Goal: Task Accomplishment & Management: Use online tool/utility

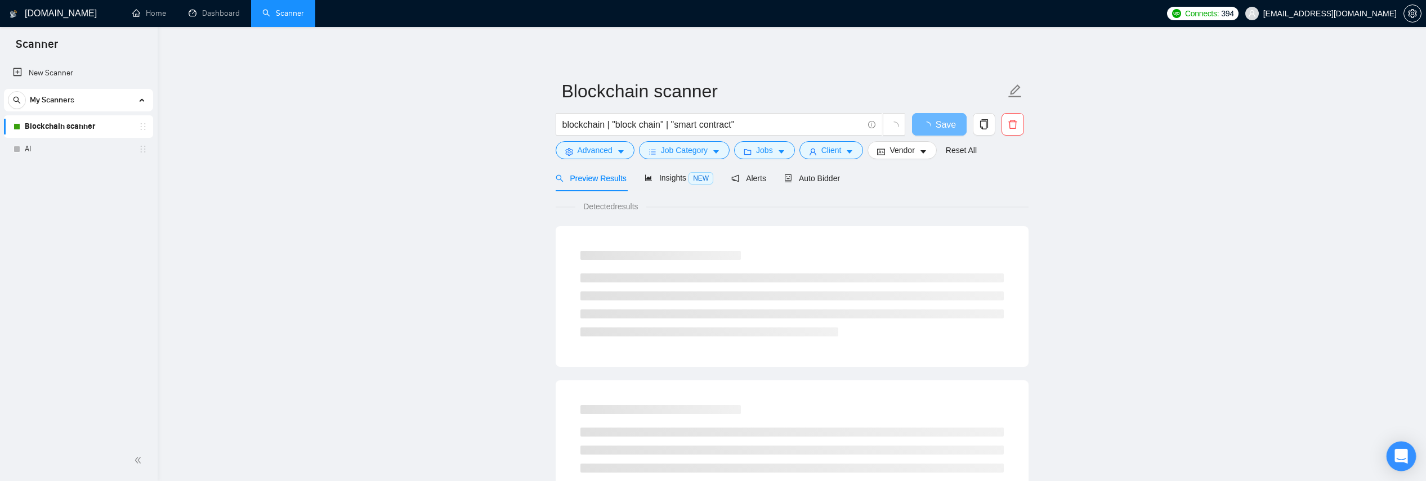
click at [1399, 448] on div "Open Intercom Messenger" at bounding box center [1401, 457] width 30 height 30
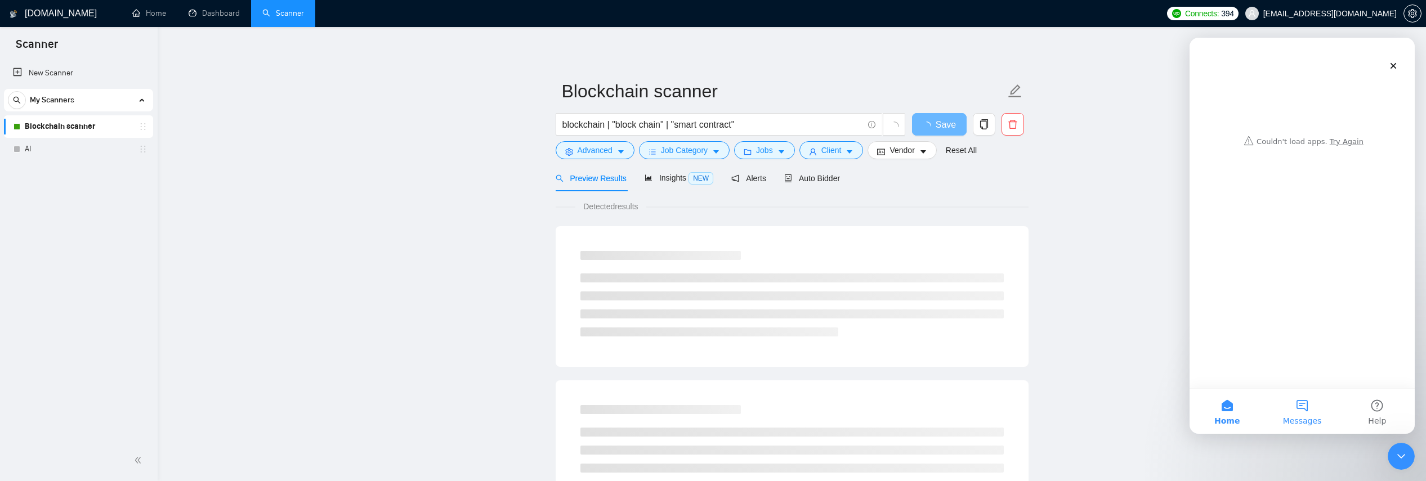
click at [1317, 410] on button "Messages" at bounding box center [1301, 411] width 75 height 45
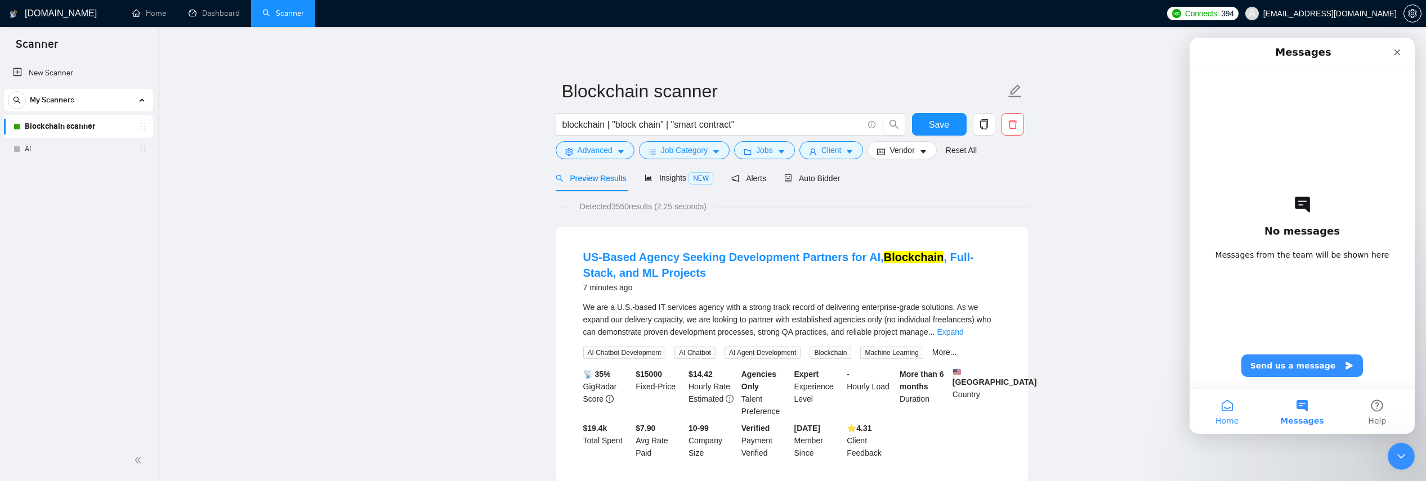
click at [1227, 414] on button "Home" at bounding box center [1226, 411] width 75 height 45
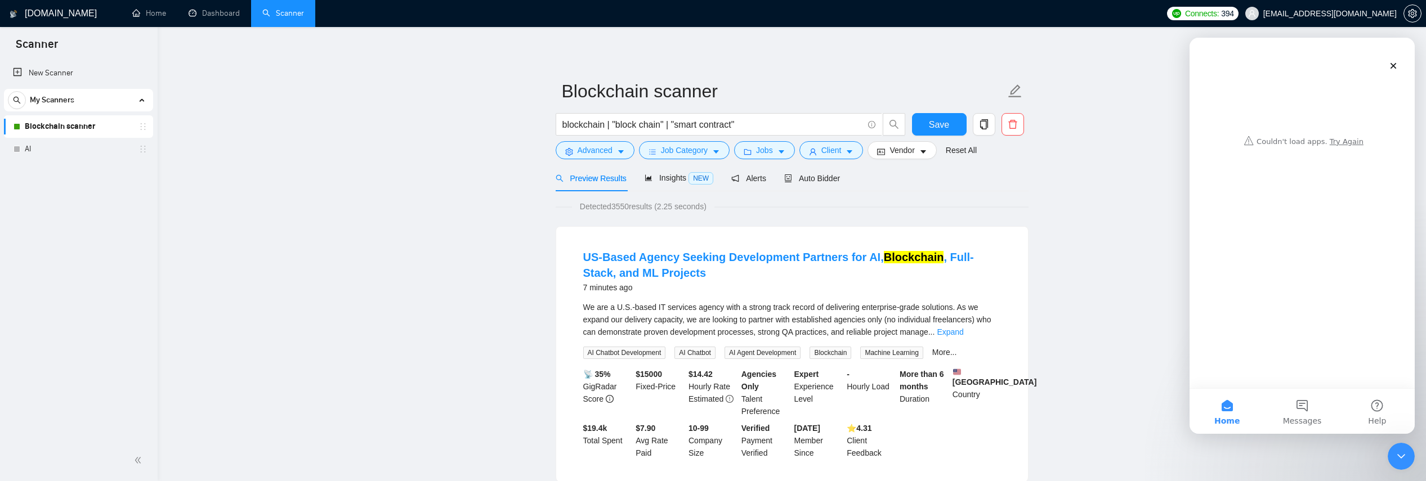
click at [1350, 132] on div "Intercom messenger" at bounding box center [1302, 95] width 203 height 114
click at [1344, 139] on div "Intercom messenger" at bounding box center [1302, 95] width 203 height 114
click at [1342, 141] on div "Intercom messenger" at bounding box center [1302, 95] width 203 height 114
click at [1400, 61] on div "Close" at bounding box center [1393, 66] width 20 height 20
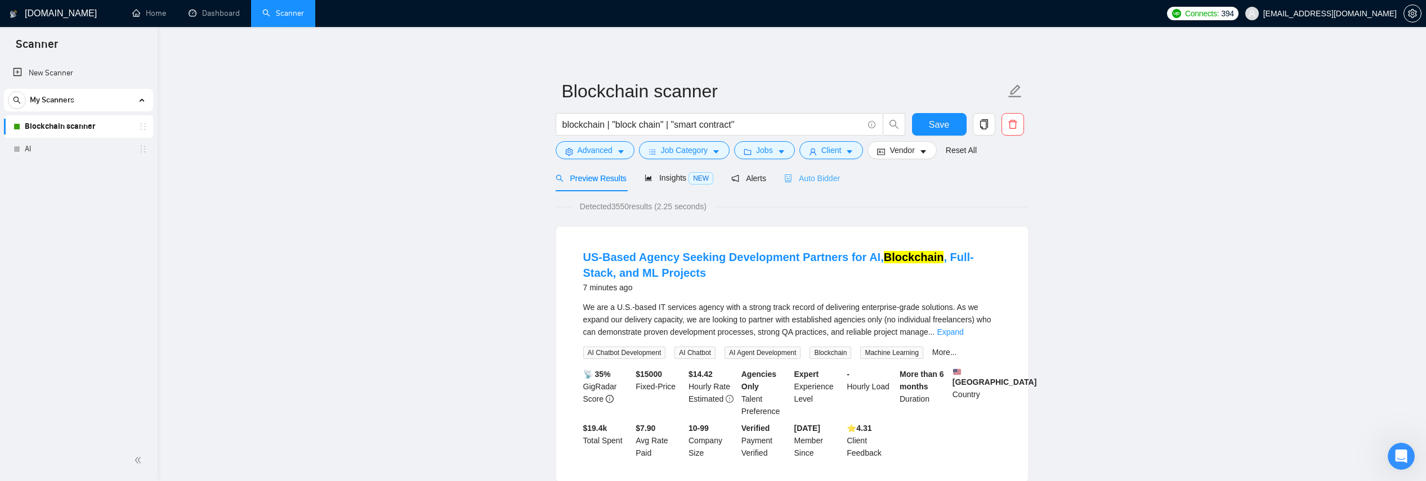
click at [818, 171] on div "Auto Bidder" at bounding box center [812, 178] width 56 height 26
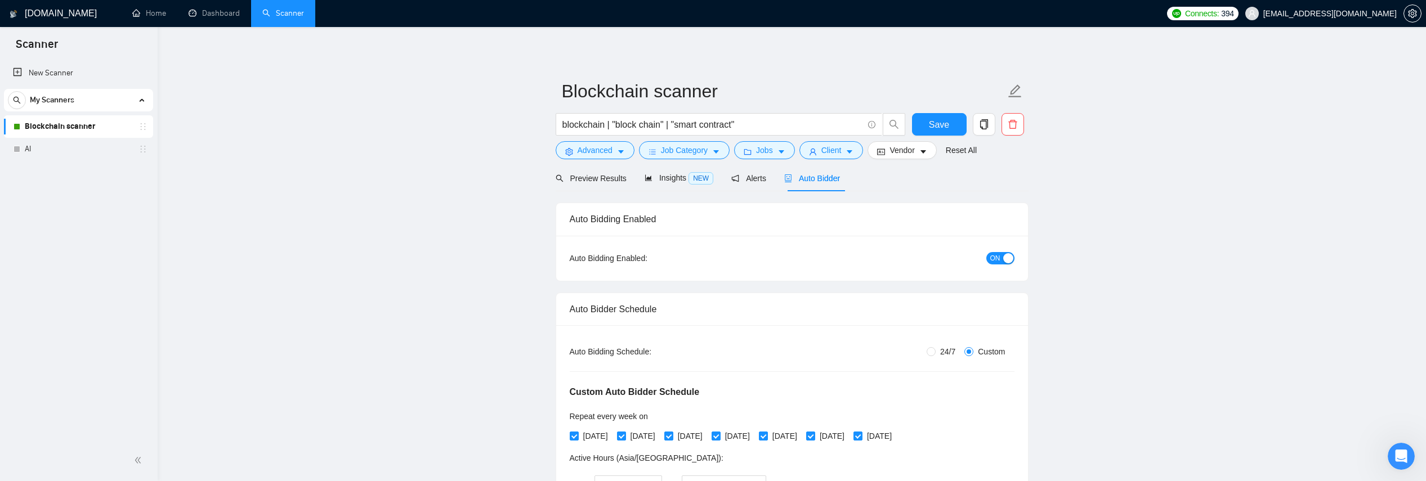
scroll to position [816, 0]
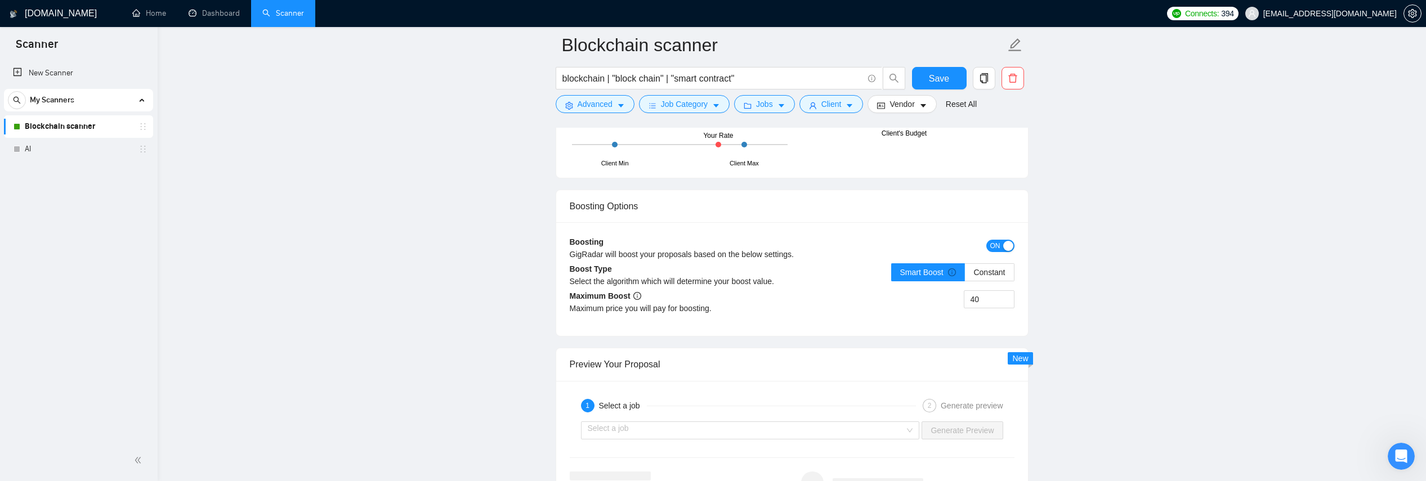
scroll to position [2289, 0]
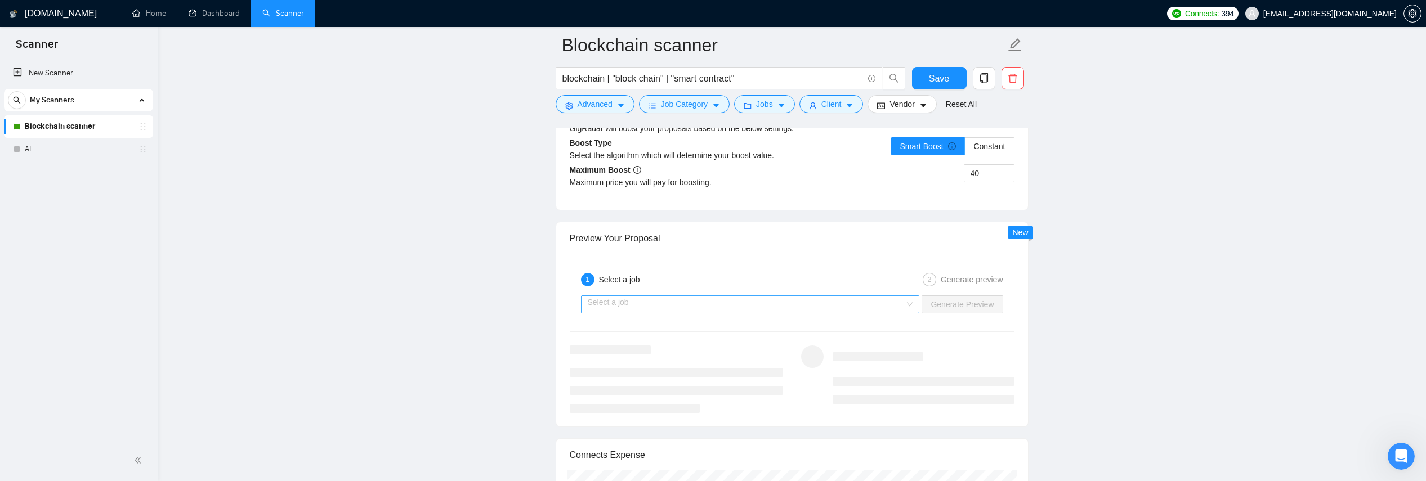
click at [707, 301] on input "search" at bounding box center [746, 304] width 317 height 17
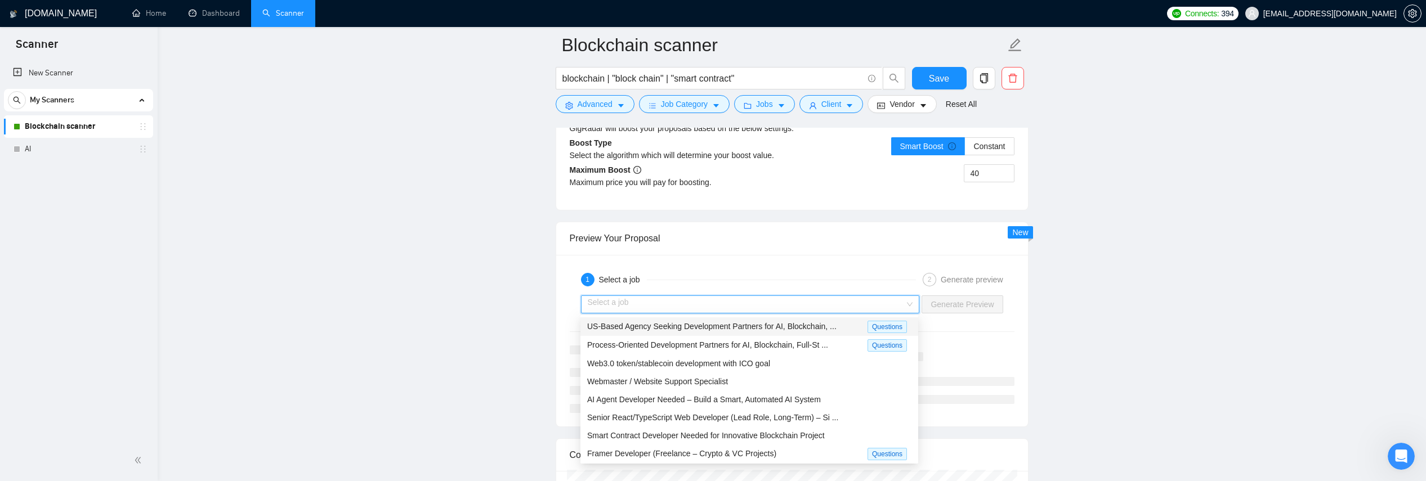
click at [697, 323] on span "US-Based Agency Seeking Development Partners for AI, Blockchain, ..." at bounding box center [711, 326] width 249 height 9
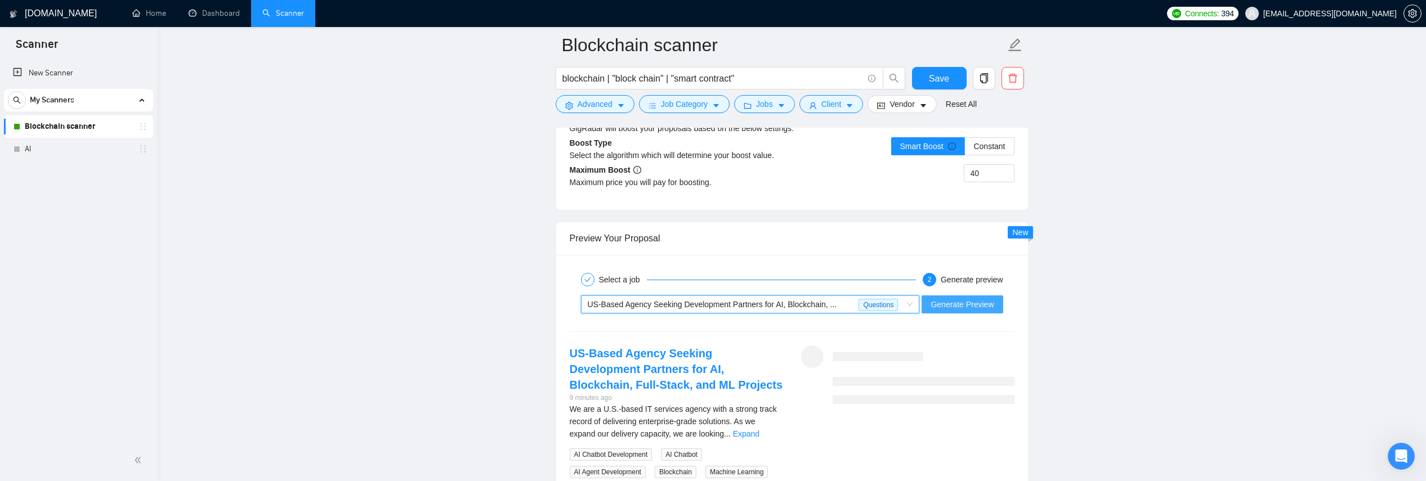
click at [960, 305] on span "Generate Preview" at bounding box center [962, 304] width 63 height 12
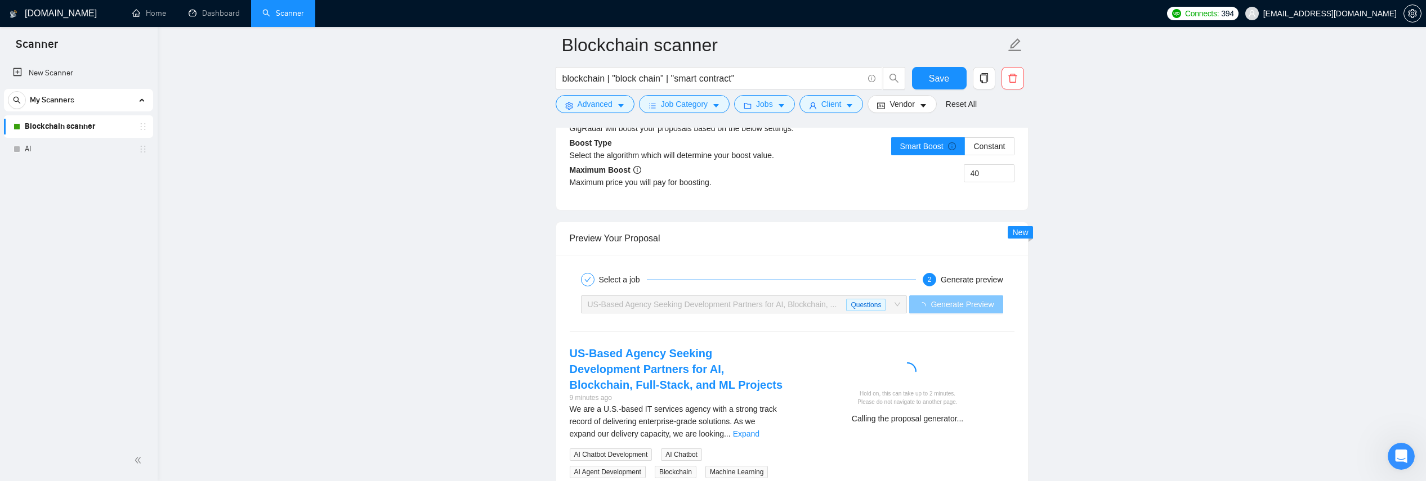
scroll to position [2453, 0]
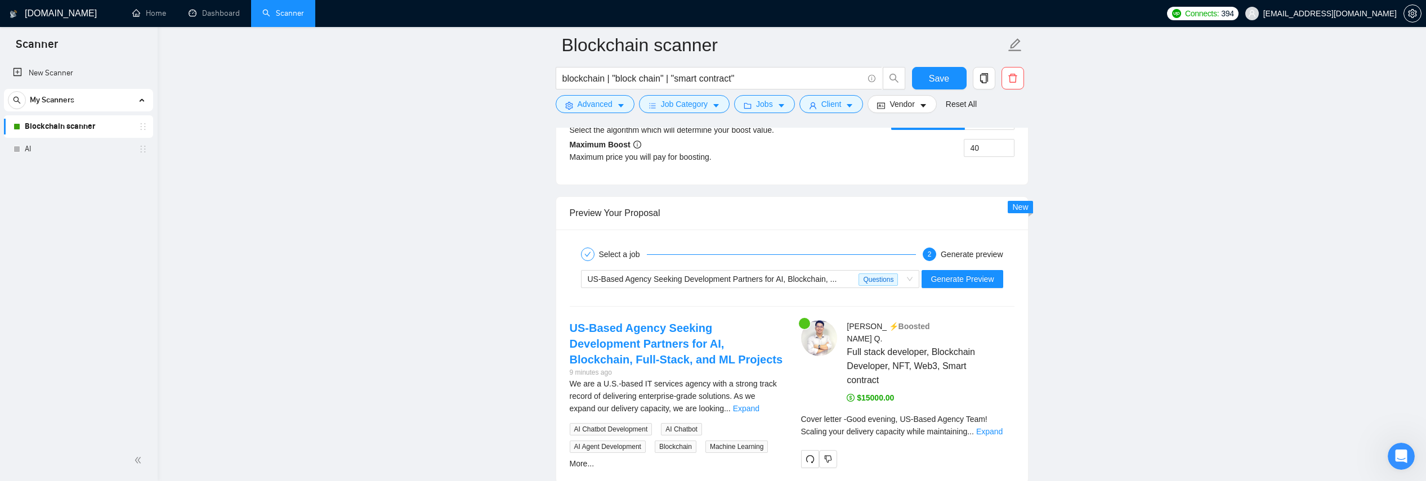
scroll to position [2393, 0]
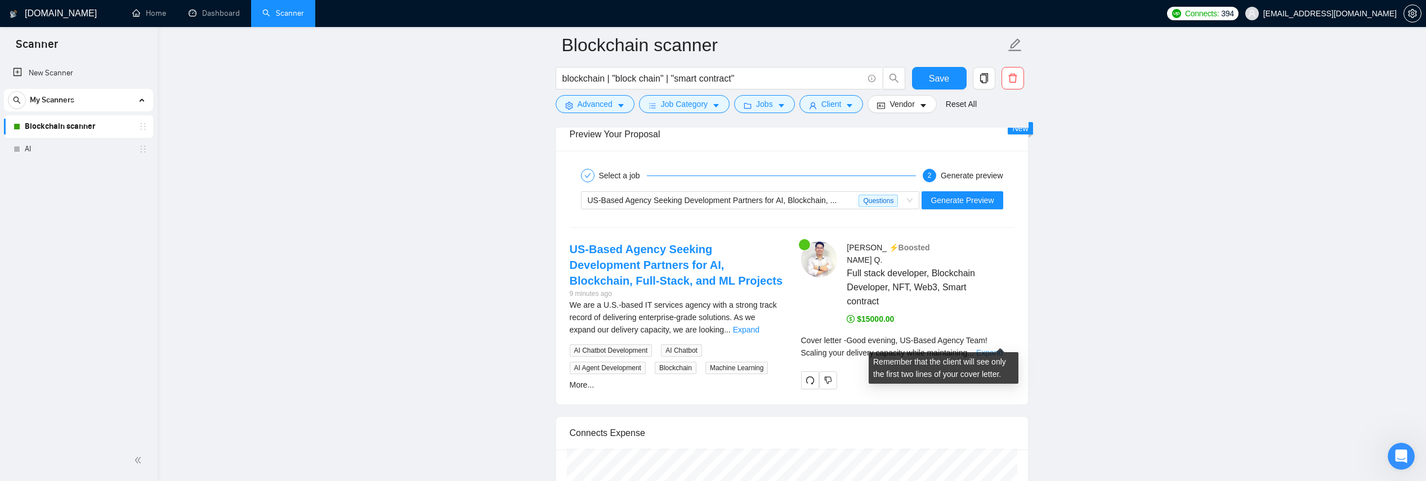
click at [1003, 348] on link "Expand" at bounding box center [989, 352] width 26 height 9
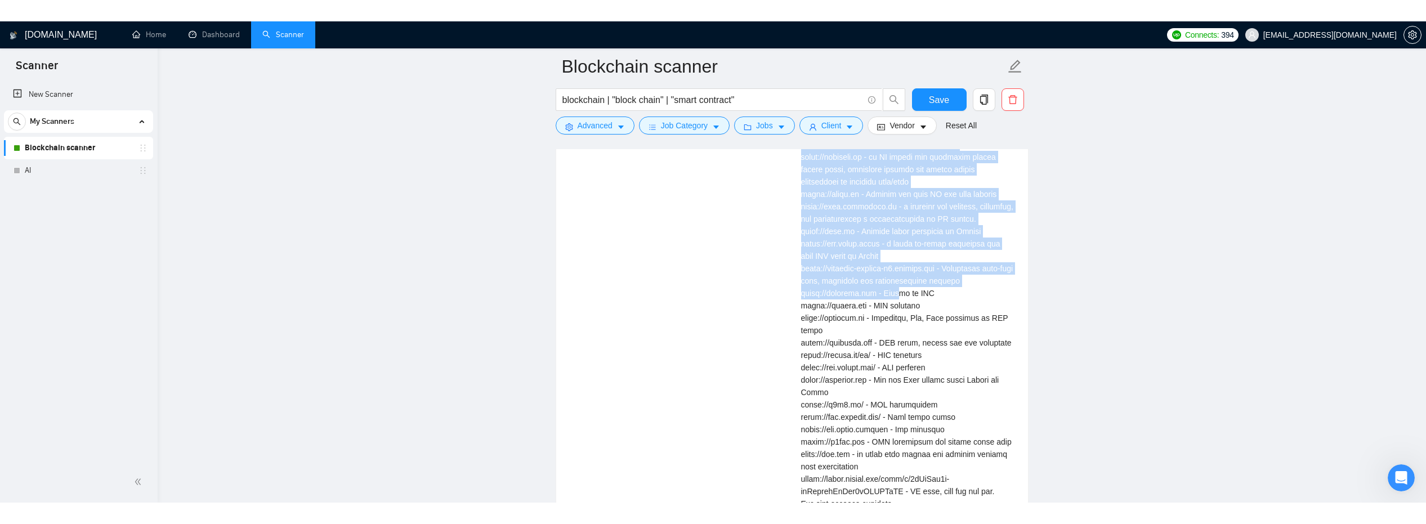
scroll to position [4015, 0]
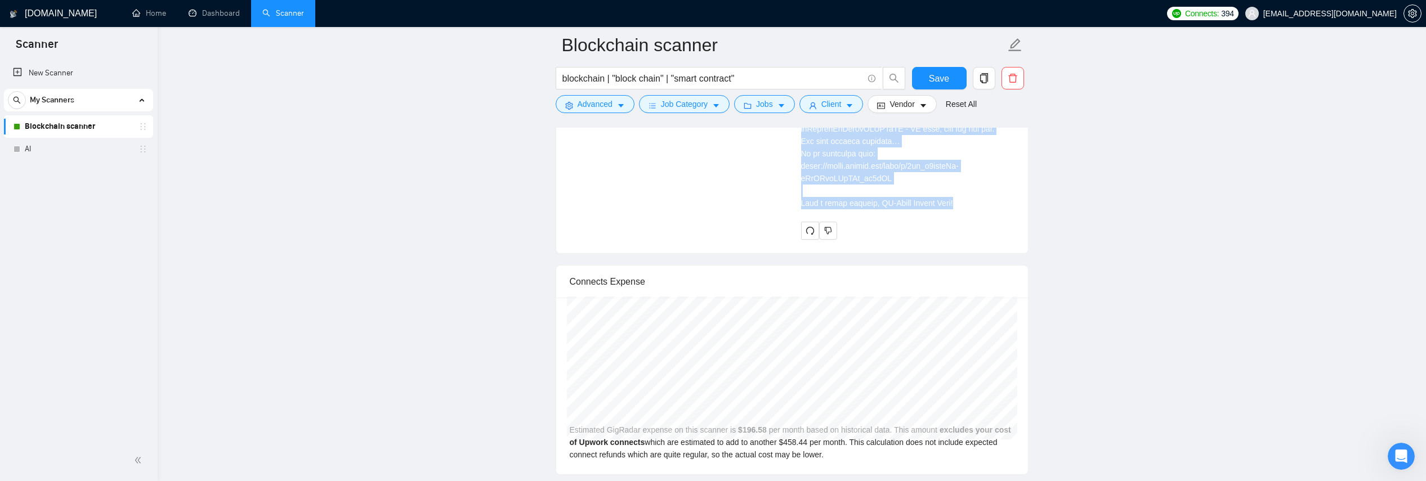
copy div "Good evening, US-Based Agency Team! Scaling your delivery capacity while mainta…"
drag, startPoint x: 802, startPoint y: 199, endPoint x: 995, endPoint y: 251, distance: 199.9
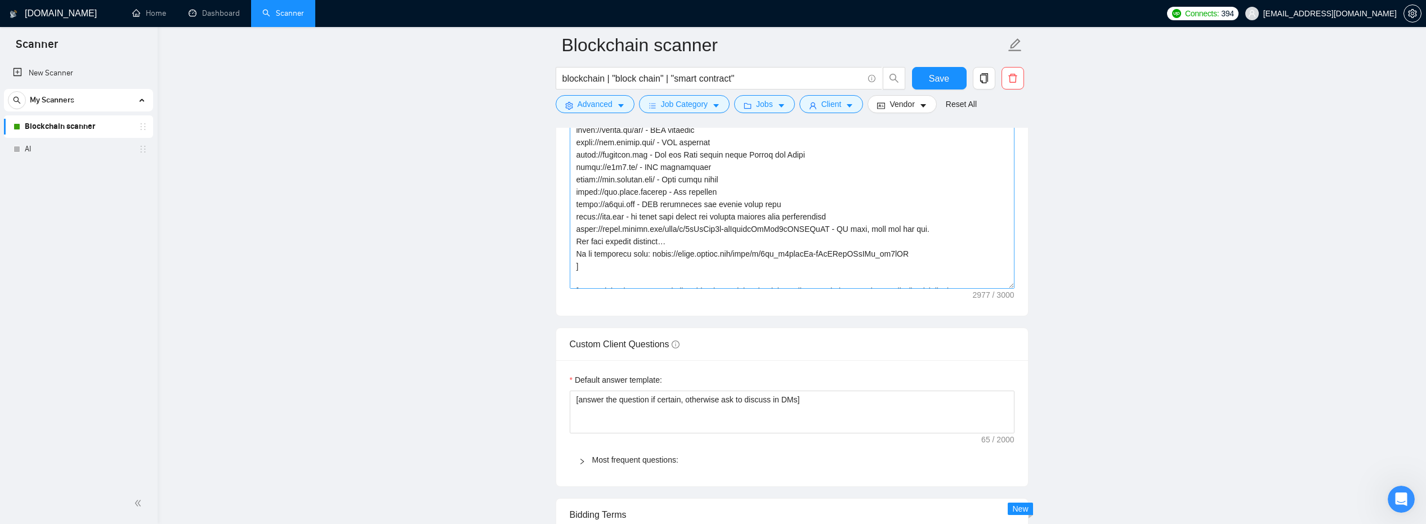
scroll to position [293, 0]
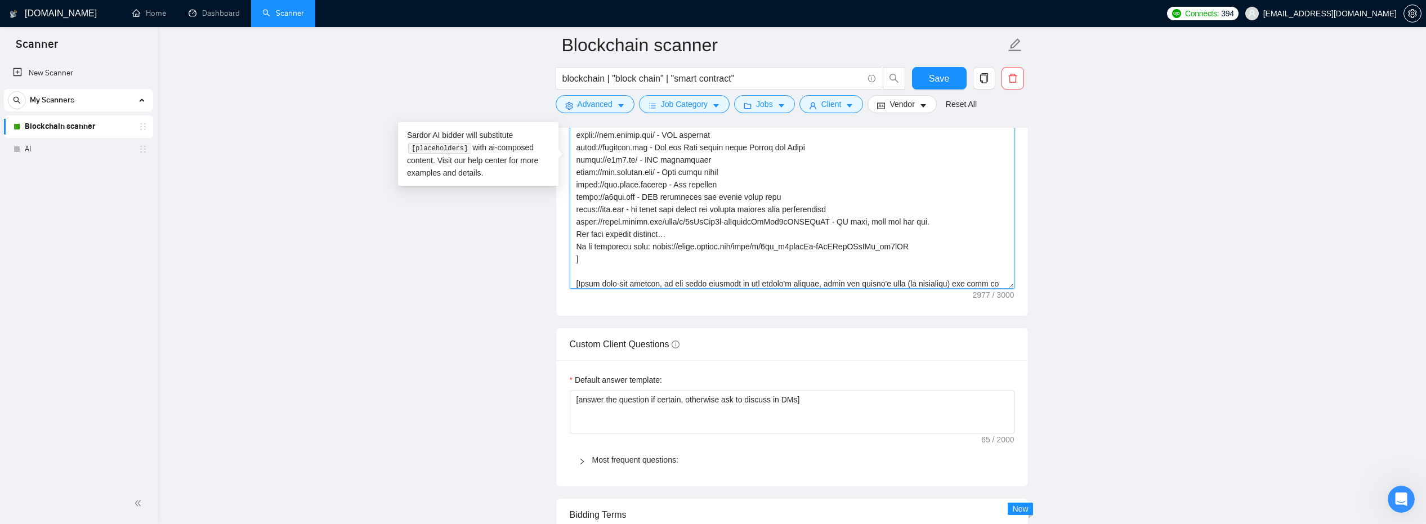
drag, startPoint x: 924, startPoint y: 247, endPoint x: 655, endPoint y: 246, distance: 269.1
click at [655, 246] on textarea "Cover letter template:" at bounding box center [792, 161] width 445 height 253
paste textarea "OLJR25mivCrUHKDP-TQbDfGm-ojPdE6j/view?usp=drive_link"
drag, startPoint x: 992, startPoint y: 245, endPoint x: 920, endPoint y: 247, distance: 72.6
click at [920, 247] on textarea "Cover letter template:" at bounding box center [792, 161] width 445 height 253
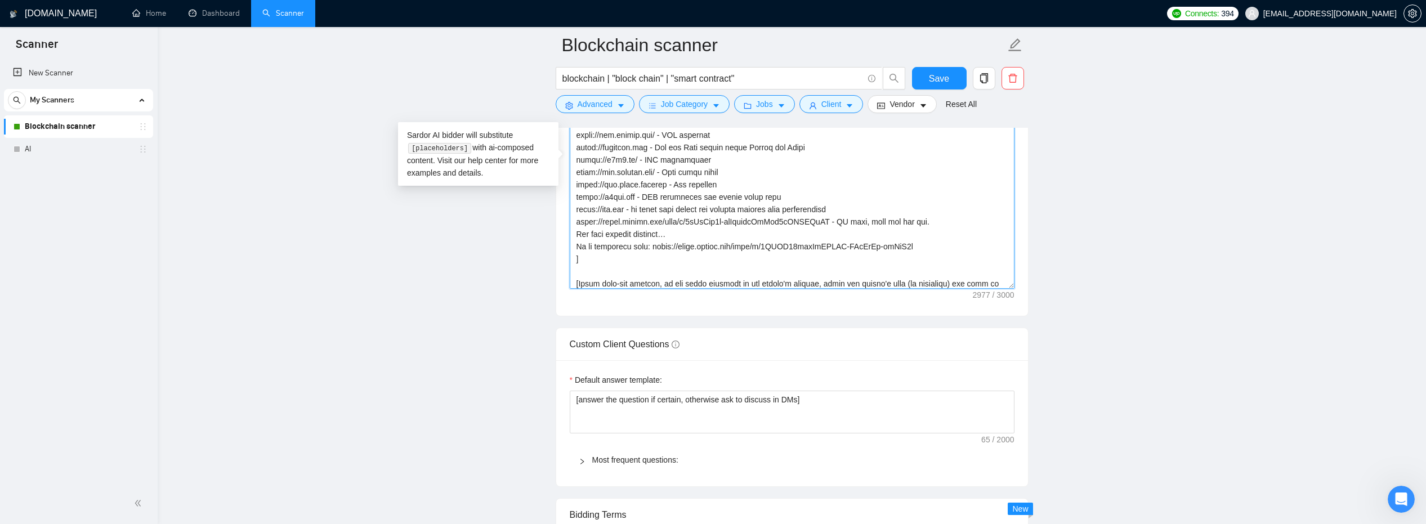
type textarea "[Write a personal greeting using the client's name or company name (if any is p…"
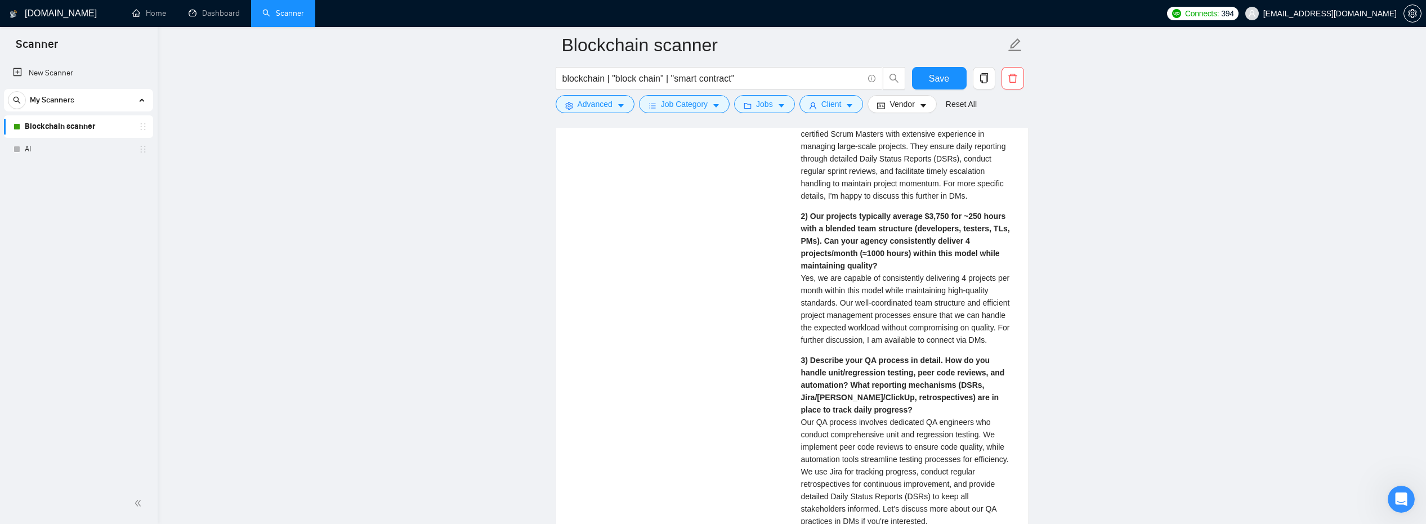
scroll to position [2551, 0]
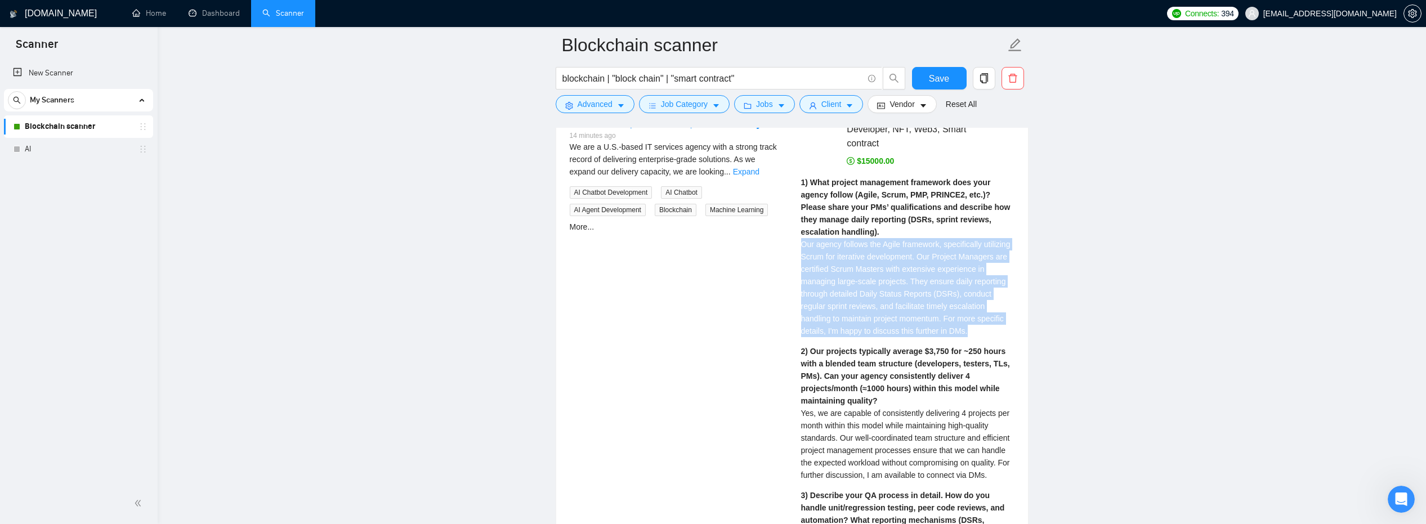
drag, startPoint x: 870, startPoint y: 333, endPoint x: 797, endPoint y: 232, distance: 125.0
copy span "Our agency follows the Agile framework, specifically utilizing Scrum for iterat…"
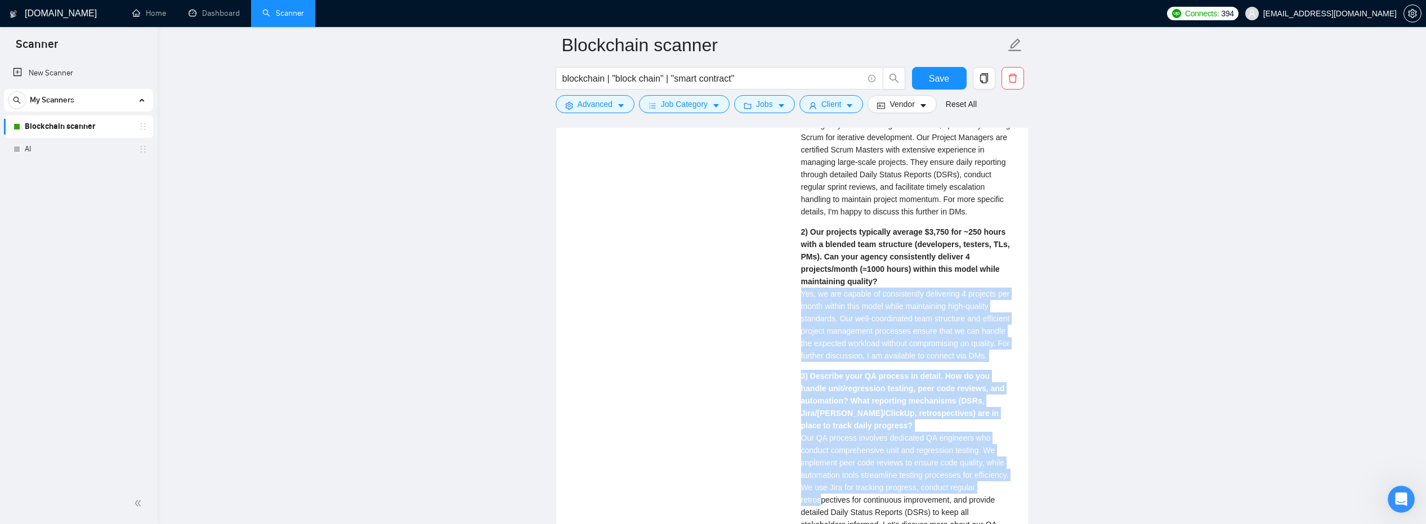
scroll to position [2691, 0]
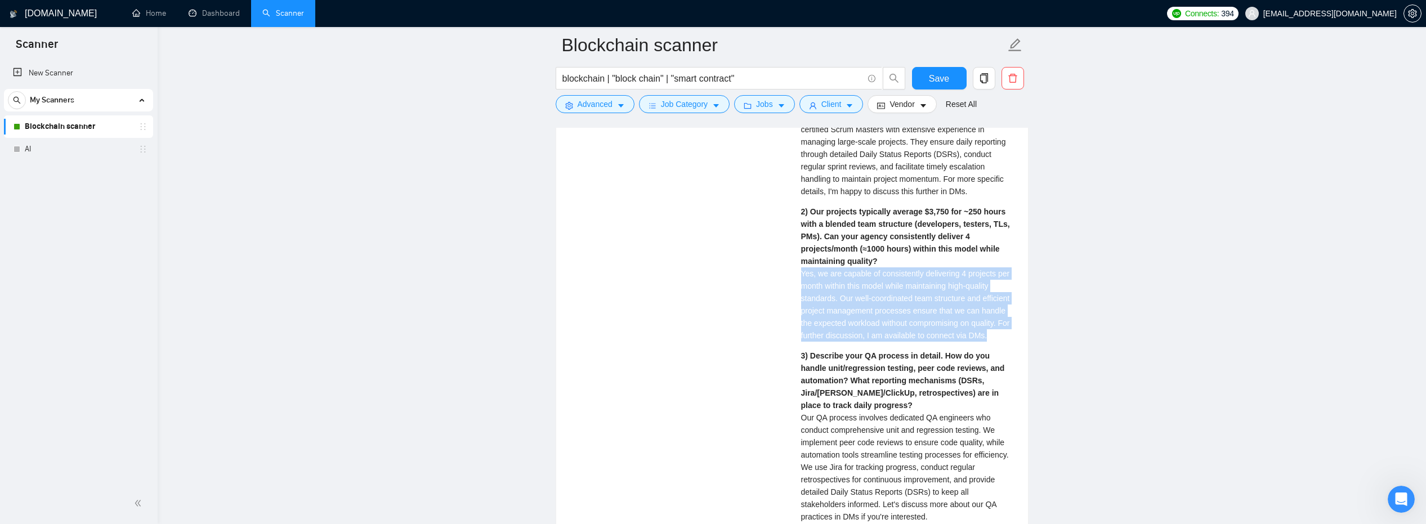
drag, startPoint x: 800, startPoint y: 415, endPoint x: 858, endPoint y: 354, distance: 84.4
click at [858, 342] on div "2) Our projects typically average $3,750 for ~250 hours with a blended team str…" at bounding box center [907, 273] width 213 height 136
copy span "Yes, we are capable of consistently delivering 4 projects per month within this…"
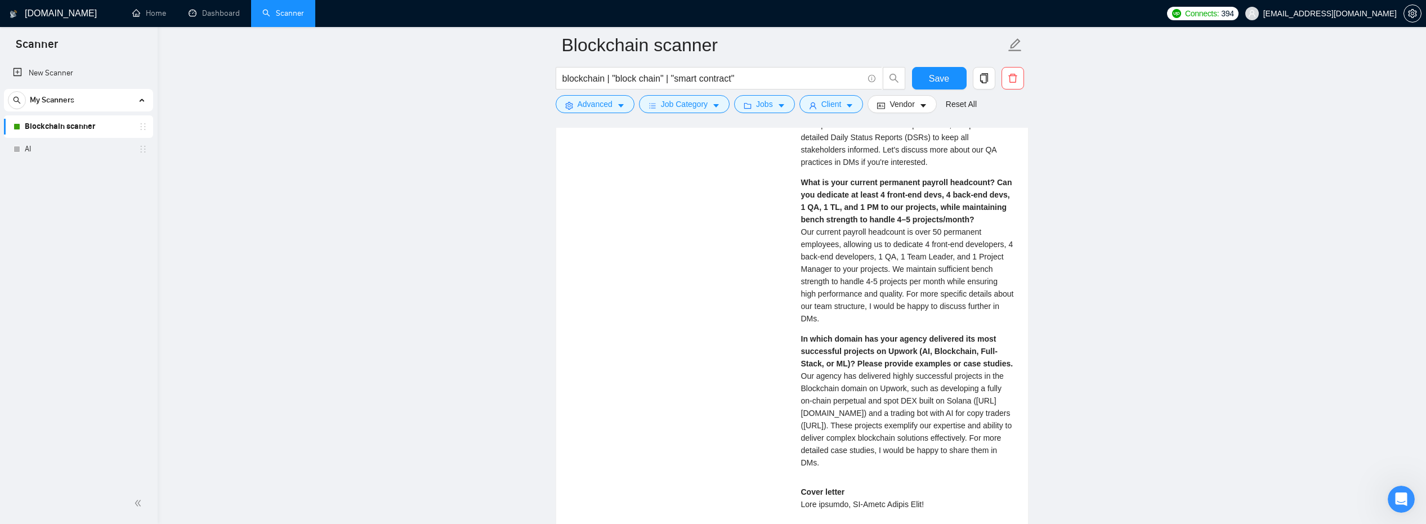
scroll to position [2855, 0]
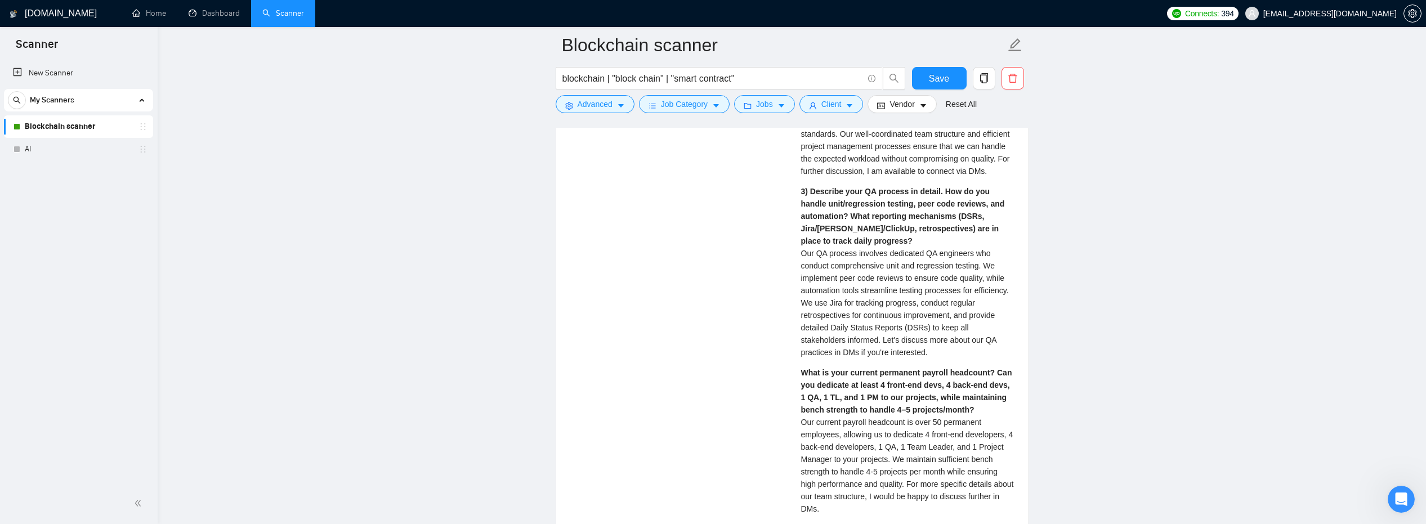
click at [804, 269] on span "Our QA process involves dedicated QA engineers who conduct comprehensive unit a…" at bounding box center [905, 303] width 208 height 108
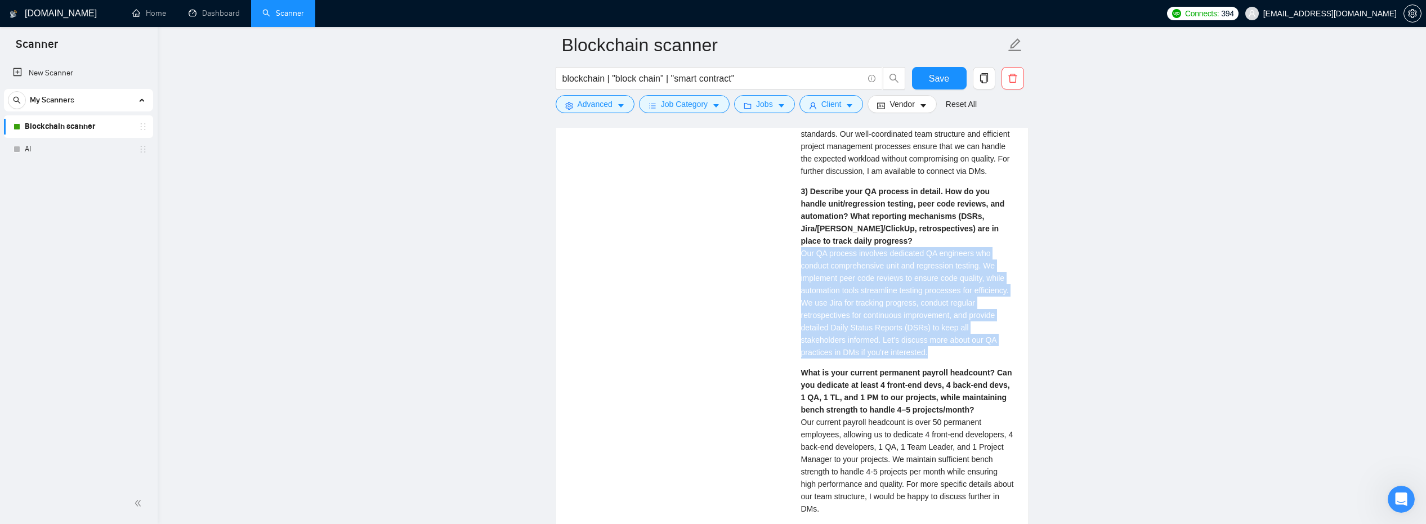
drag, startPoint x: 802, startPoint y: 269, endPoint x: 966, endPoint y: 362, distance: 188.8
click at [966, 359] on div "3) Describe your QA process in detail. How do you handle unit/regression testin…" at bounding box center [907, 271] width 213 height 173
copy span "Our QA process involves dedicated QA engineers who conduct comprehensive unit a…"
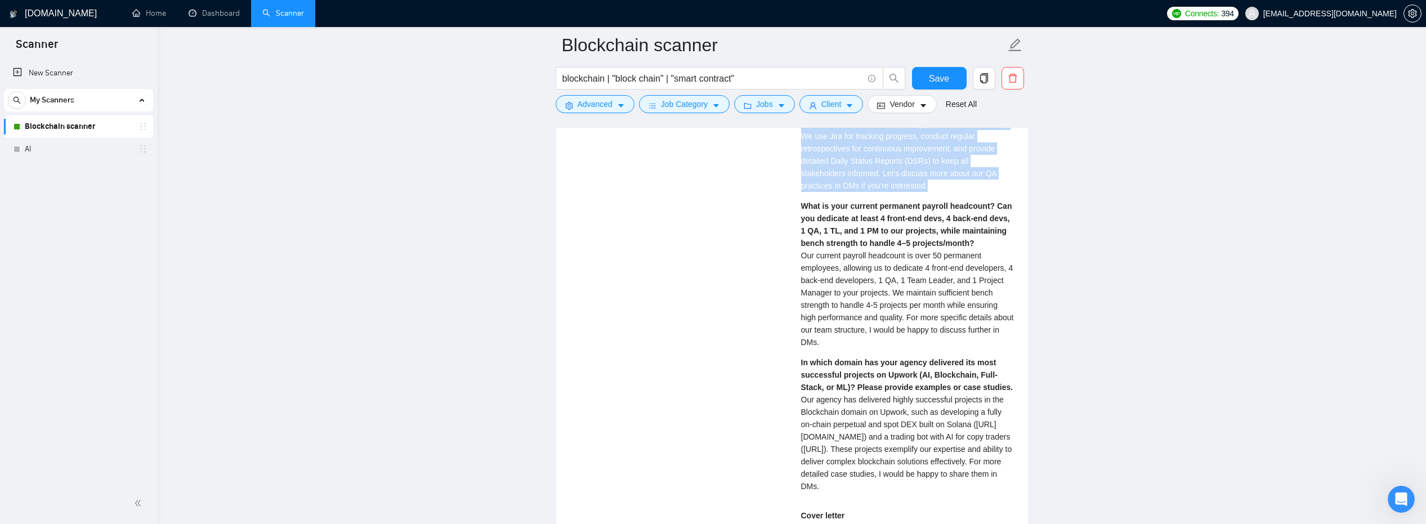
scroll to position [3036, 0]
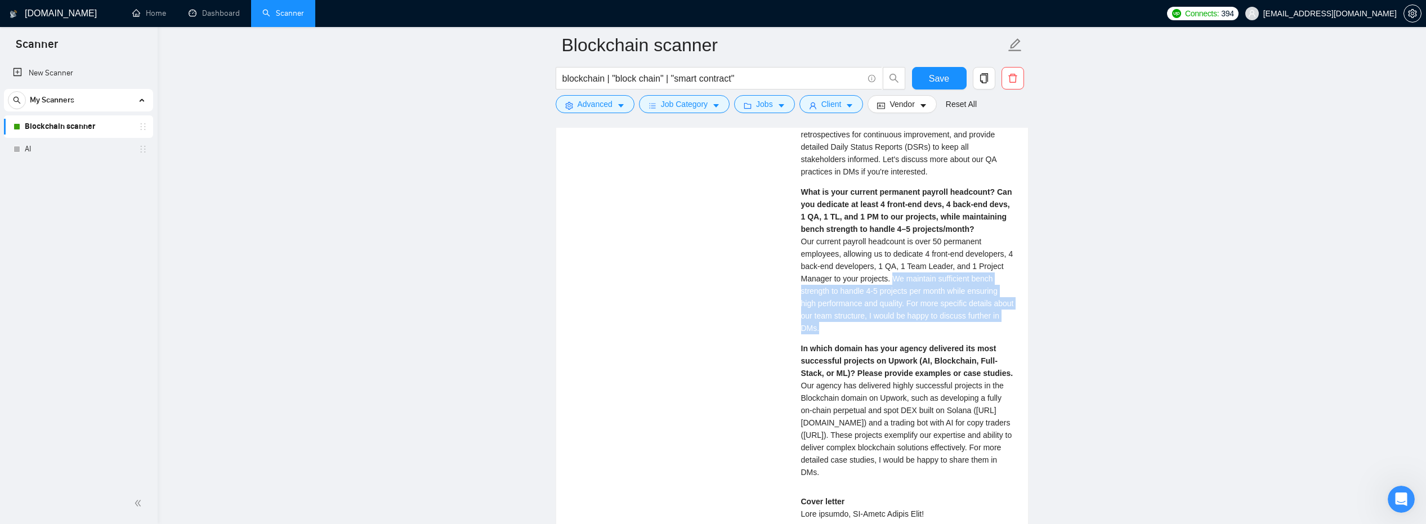
drag, startPoint x: 959, startPoint y: 352, endPoint x: 950, endPoint y: 306, distance: 47.7
click at [950, 306] on div "What is your current permanent payroll headcount? Can you dedicate at least 4 f…" at bounding box center [907, 260] width 213 height 149
copy span "We maintain sufficient bench strength to handle 4-5 projects per month while en…"
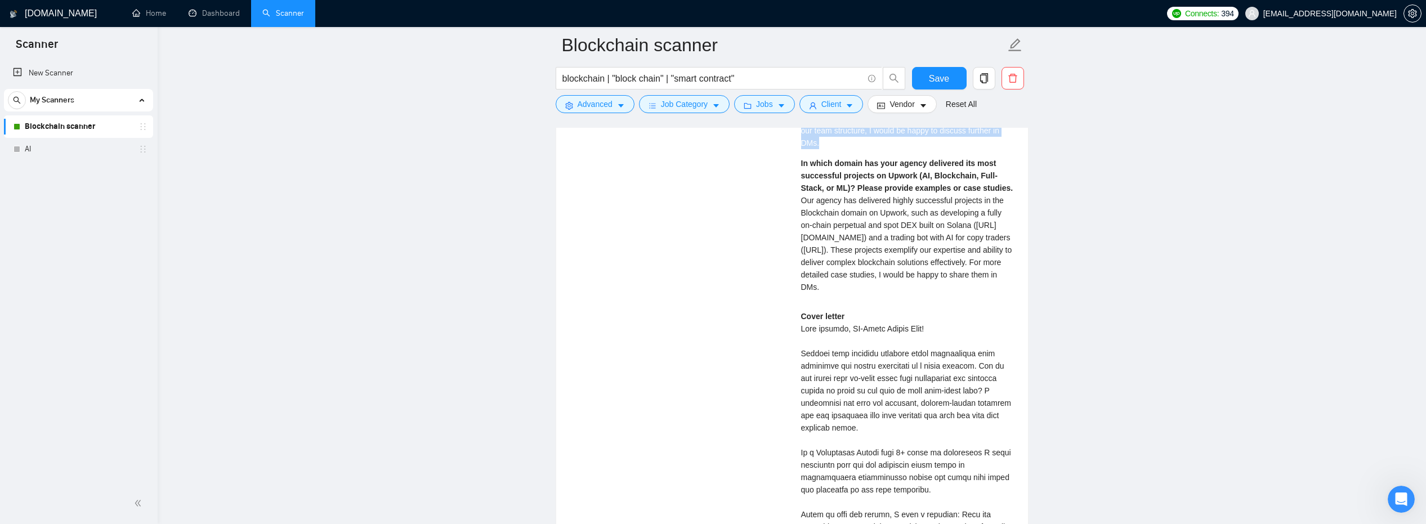
drag, startPoint x: 803, startPoint y: 221, endPoint x: 945, endPoint y: 312, distance: 168.6
click at [945, 293] on div "In which domain has your agency delivered its most successful projects on Upwor…" at bounding box center [907, 225] width 213 height 136
copy span "Our agency has delivered highly successful projects in the Blockchain domain on…"
click at [951, 77] on button "Save" at bounding box center [939, 78] width 55 height 23
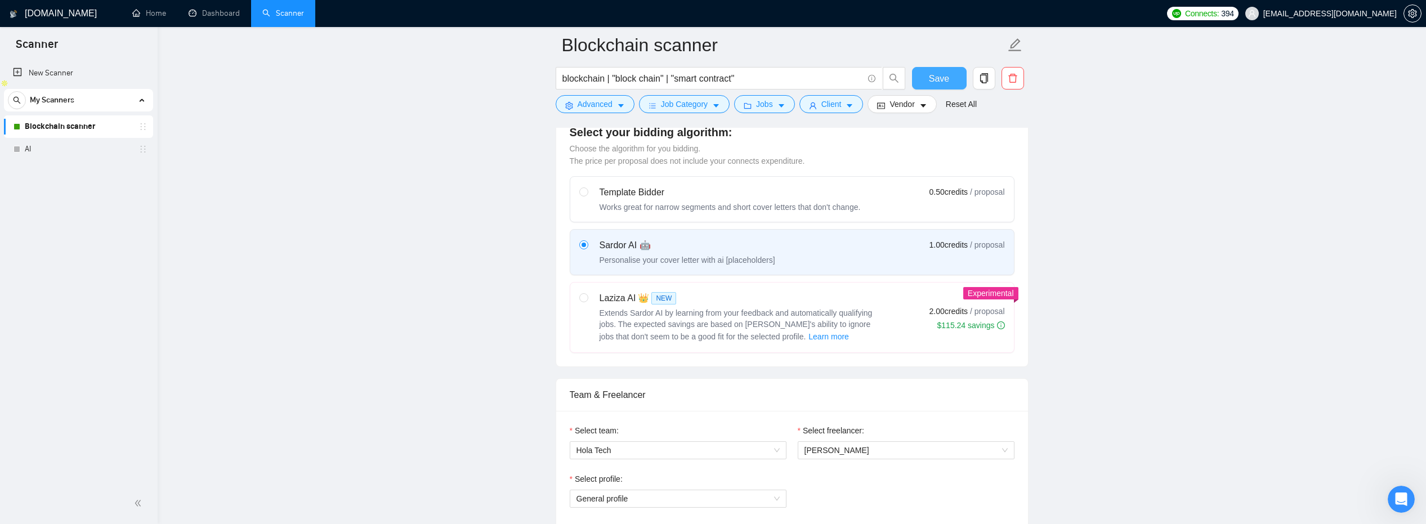
scroll to position [449, 0]
